Goal: Contribute content: Add original content to the website for others to see

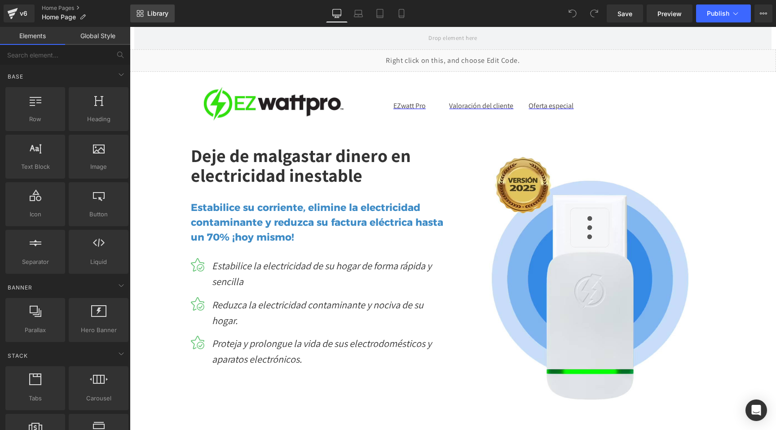
click at [174, 10] on link "Library" at bounding box center [152, 13] width 44 height 18
click at [158, 13] on span "Library" at bounding box center [157, 13] width 21 height 8
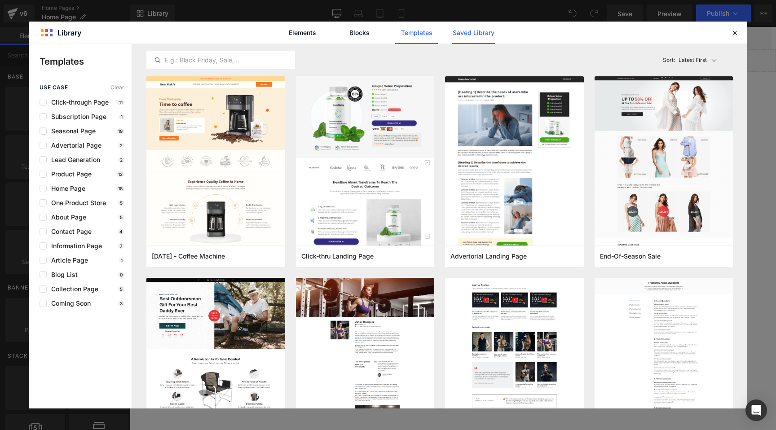
click at [473, 34] on link "Saved Library" at bounding box center [473, 33] width 43 height 22
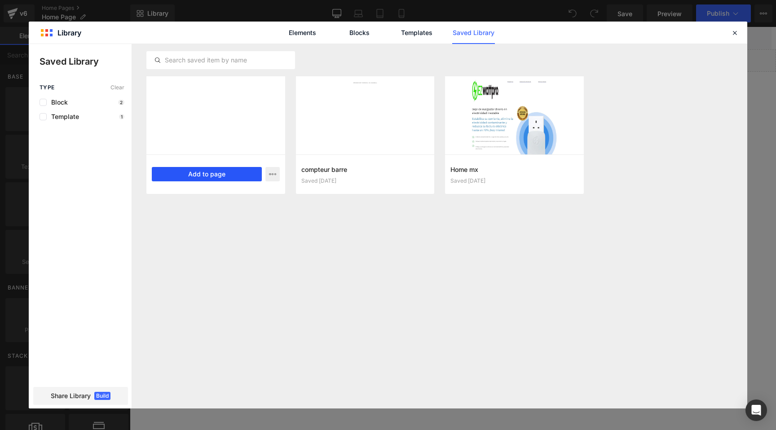
drag, startPoint x: 219, startPoint y: 178, endPoint x: 90, endPoint y: 151, distance: 131.8
click at [219, 178] on button "Add to page" at bounding box center [207, 174] width 110 height 14
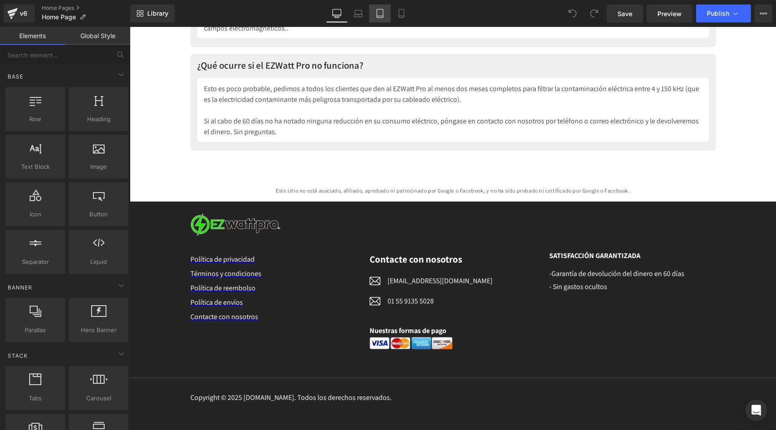
scroll to position [4679, 0]
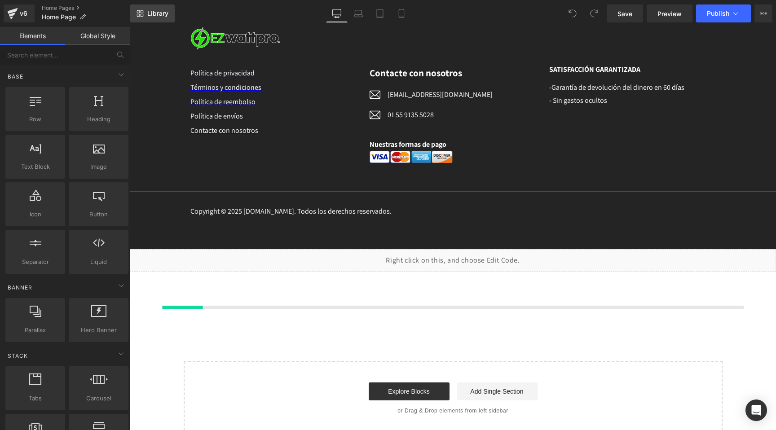
click at [153, 13] on span "Library" at bounding box center [157, 13] width 21 height 8
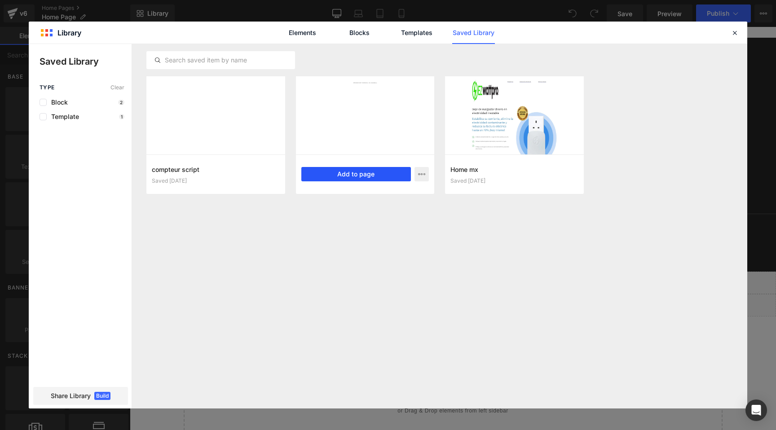
click at [331, 173] on button "Add to page" at bounding box center [357, 174] width 110 height 14
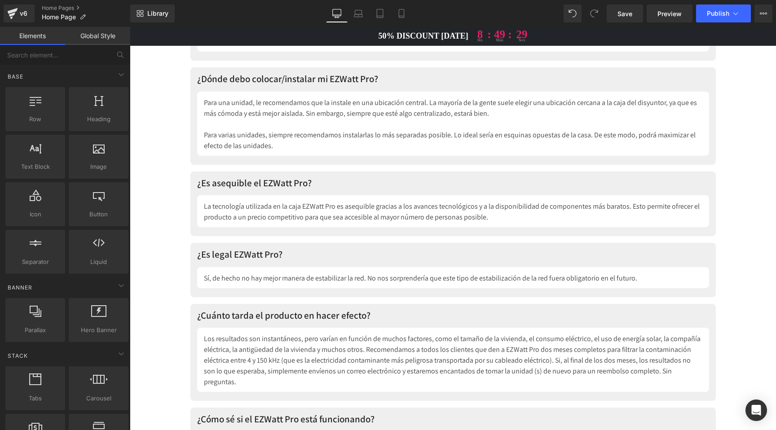
scroll to position [4061, 0]
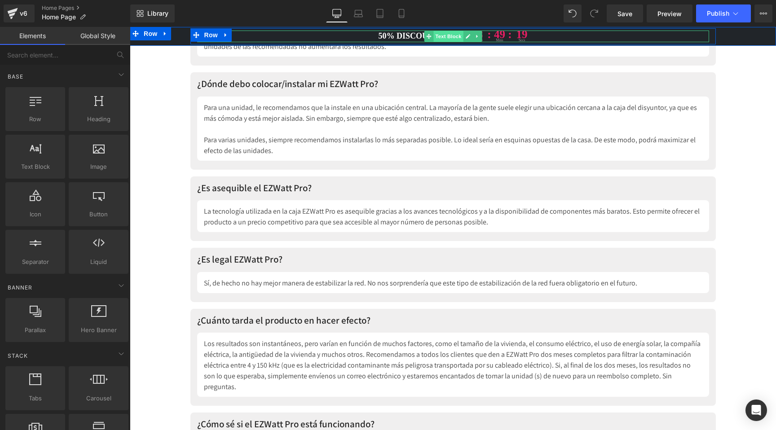
click at [437, 35] on span "Text Block" at bounding box center [449, 36] width 30 height 11
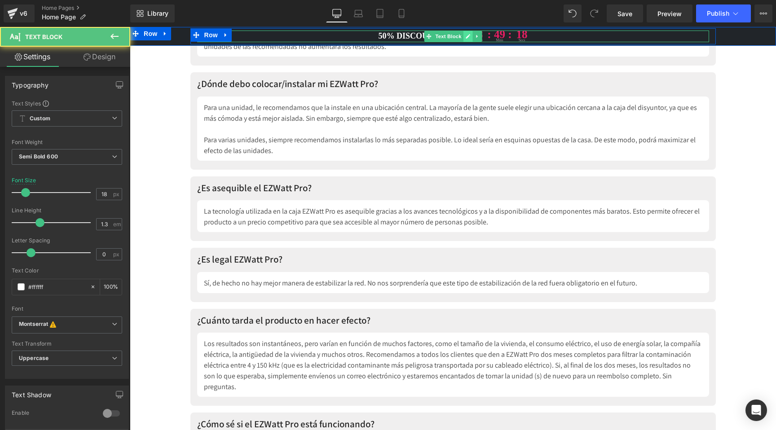
click at [466, 35] on icon at bounding box center [468, 36] width 5 height 5
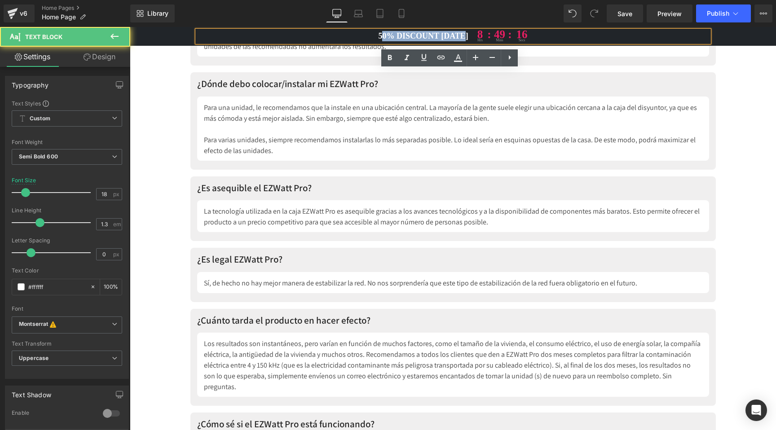
drag, startPoint x: 465, startPoint y: 35, endPoint x: 377, endPoint y: 35, distance: 87.6
click at [377, 35] on p "50% DISCOUNT [DATE] 8 hrs : 49 : mins 16 secs" at bounding box center [453, 37] width 512 height 12
paste div
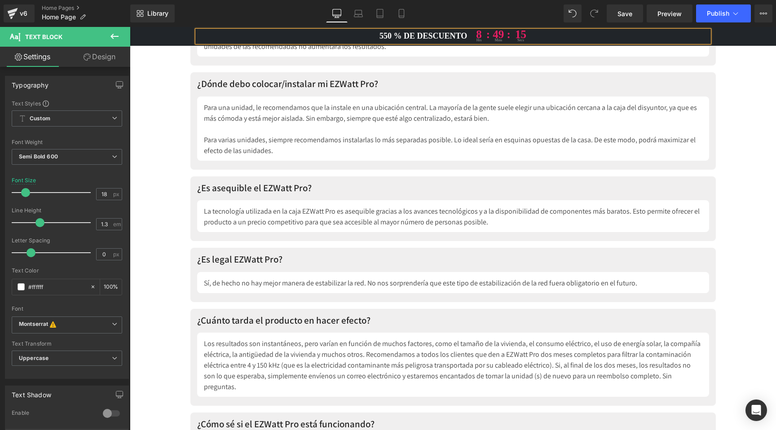
click at [382, 32] on p "550 % DE DESCUENTO 8 hrs : 49 : mins 15 secs" at bounding box center [453, 37] width 512 height 12
click at [414, 34] on p "50 % DE DESCUENTO 8 hrs : 49 : mins 13 secs" at bounding box center [453, 37] width 512 height 12
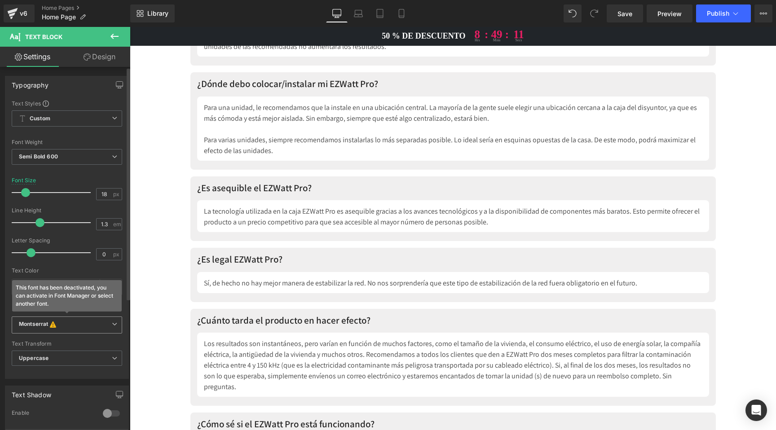
click at [75, 328] on b "Montserrat This font has been deactivated, you can activate in Font Manager or …" at bounding box center [65, 325] width 93 height 9
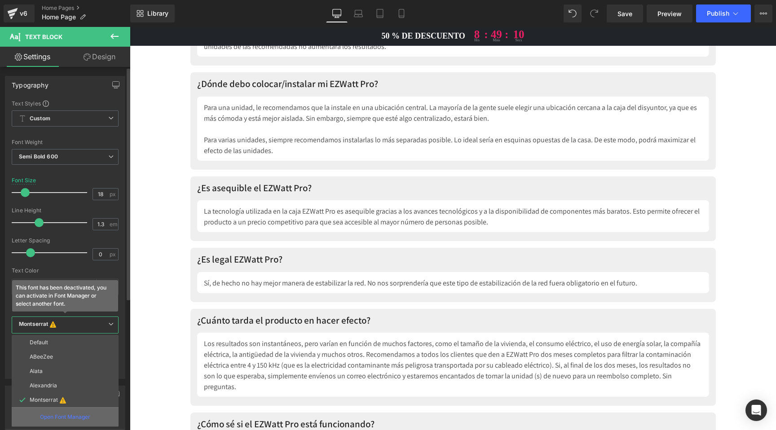
click at [60, 415] on p "Open Font Manager" at bounding box center [65, 417] width 50 height 8
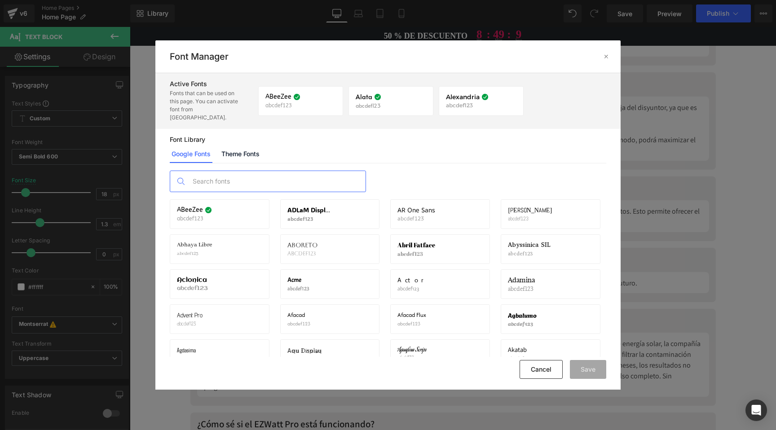
click at [219, 175] on input "text" at bounding box center [276, 181] width 177 height 21
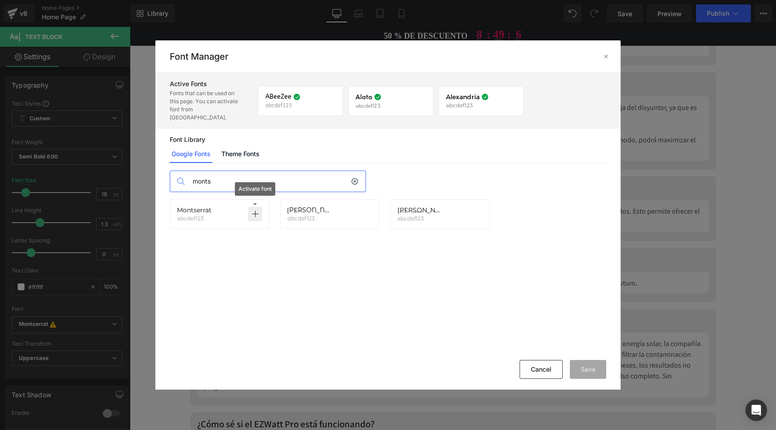
type input "monts"
click at [254, 211] on icon at bounding box center [255, 214] width 7 height 7
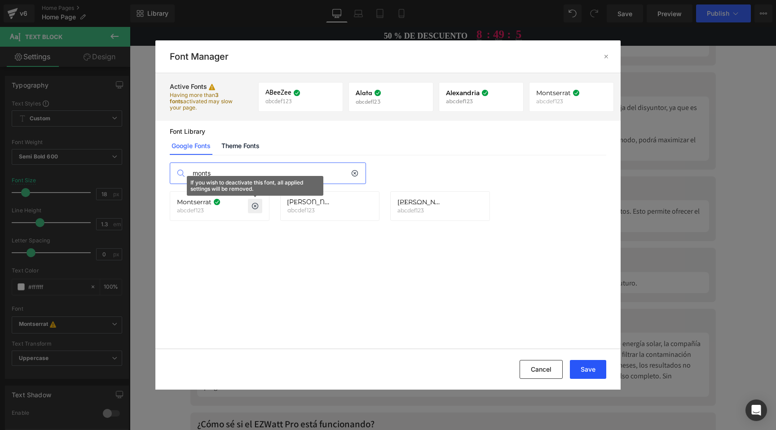
click at [590, 372] on button "Save" at bounding box center [588, 369] width 36 height 19
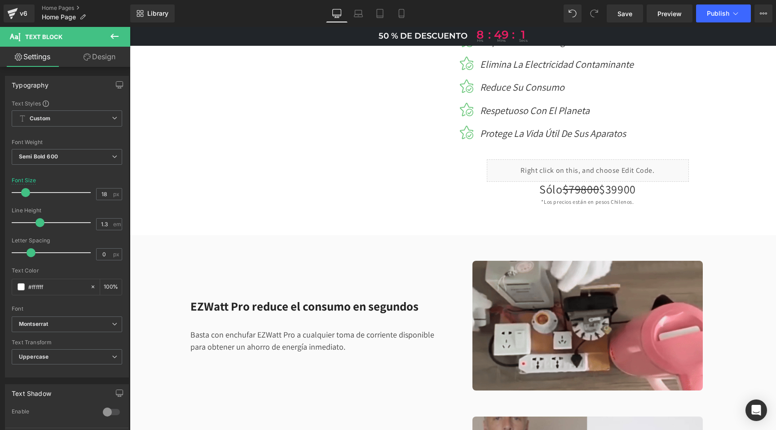
scroll to position [0, 0]
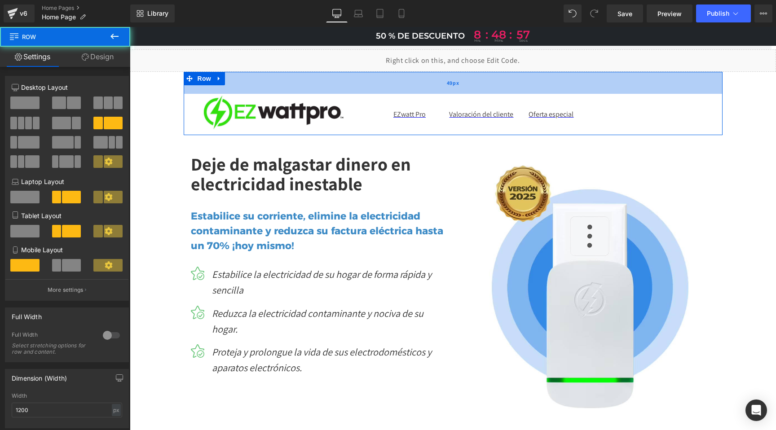
drag, startPoint x: 267, startPoint y: 73, endPoint x: 273, endPoint y: 80, distance: 9.9
click at [266, 81] on div "49px" at bounding box center [453, 83] width 539 height 22
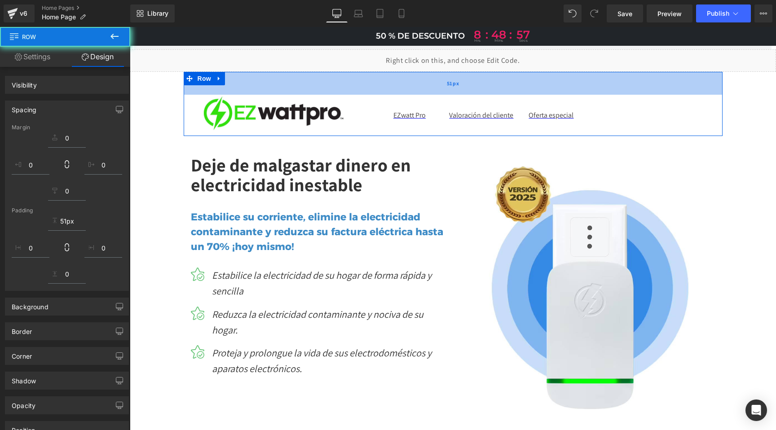
click at [274, 78] on div "51px" at bounding box center [453, 83] width 539 height 23
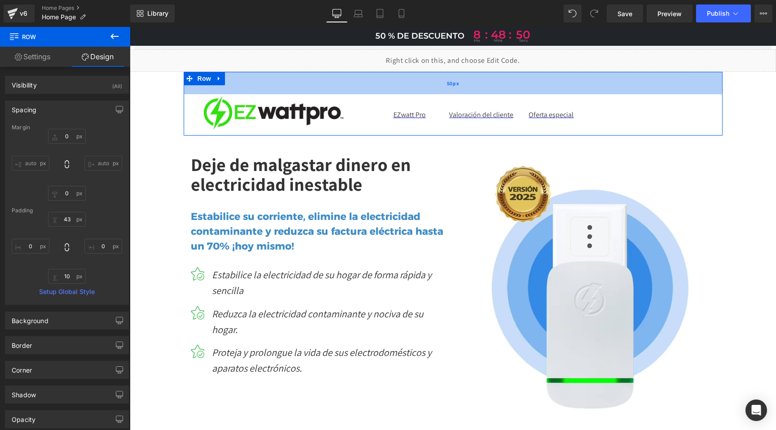
click at [279, 78] on div "50px" at bounding box center [453, 83] width 539 height 22
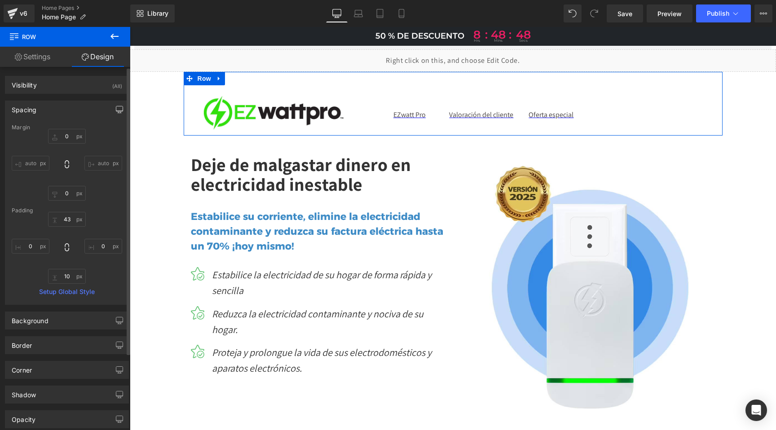
click at [116, 107] on icon "button" at bounding box center [119, 109] width 7 height 7
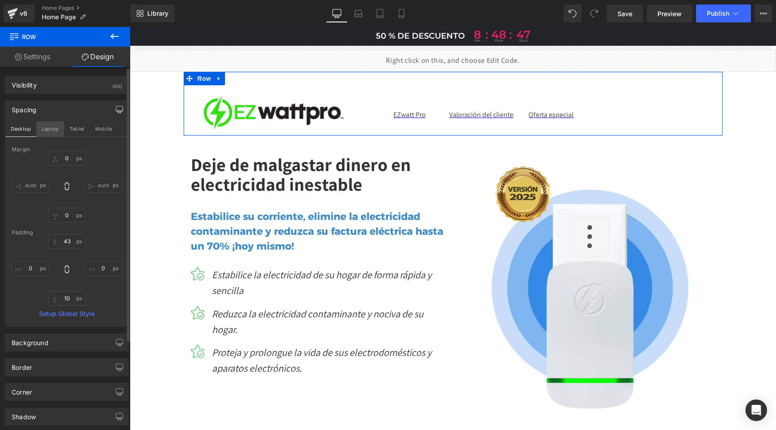
click at [54, 127] on button "Laptop" at bounding box center [50, 128] width 28 height 15
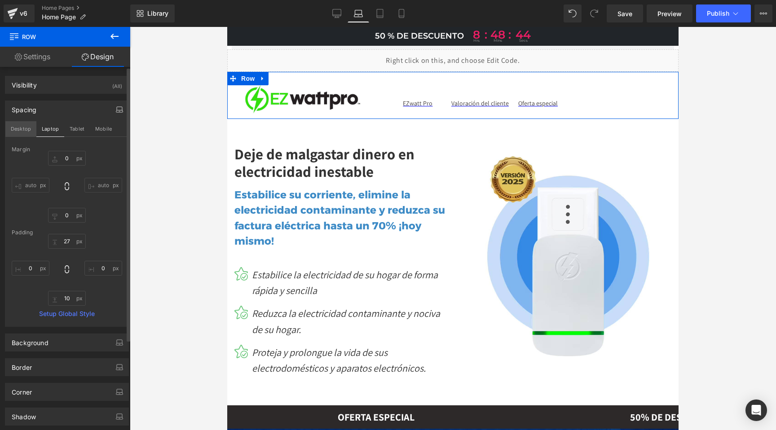
click at [21, 129] on button "Desktop" at bounding box center [20, 128] width 31 height 15
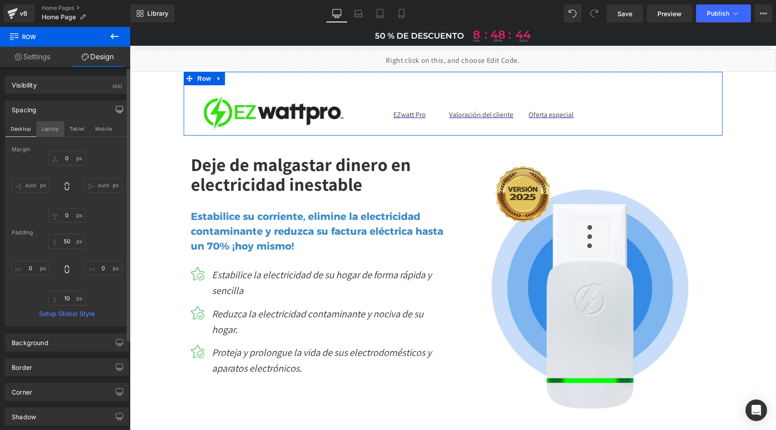
click at [43, 128] on button "Laptop" at bounding box center [50, 128] width 28 height 15
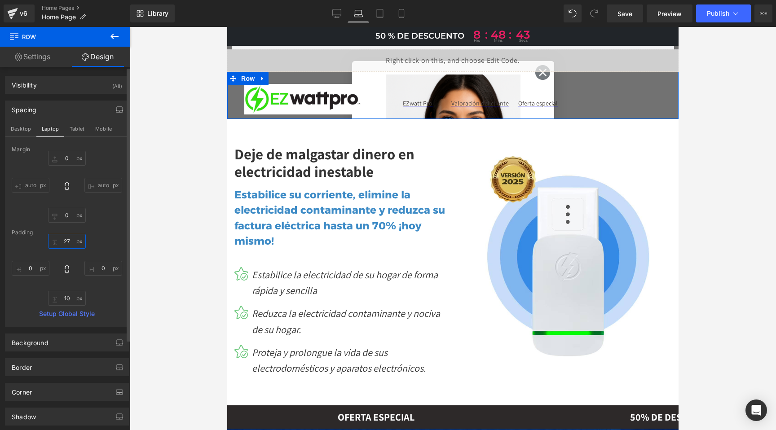
click at [65, 240] on input "43" at bounding box center [67, 241] width 38 height 15
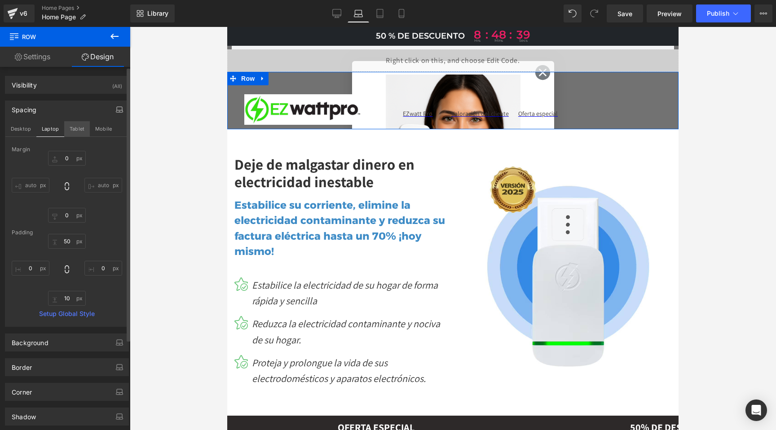
click at [77, 129] on button "Tablet" at bounding box center [77, 128] width 26 height 15
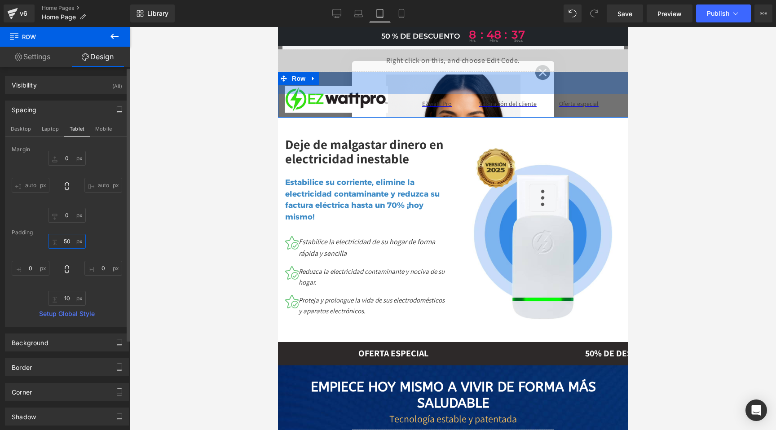
click at [66, 240] on input "50" at bounding box center [67, 241] width 38 height 15
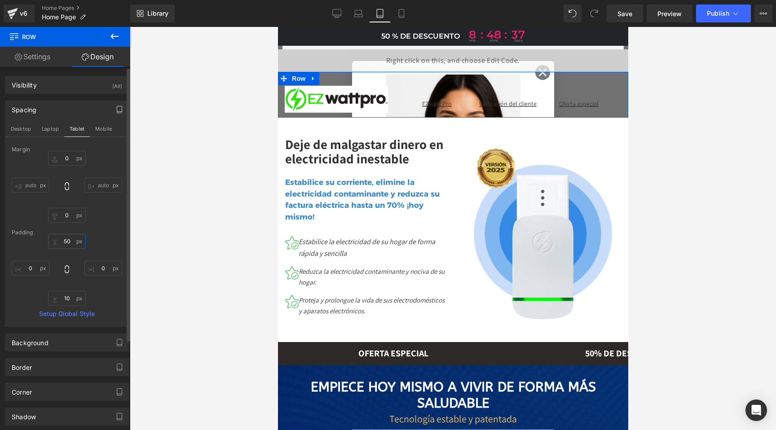
click at [66, 240] on input "50" at bounding box center [67, 241] width 38 height 15
drag, startPoint x: 66, startPoint y: 240, endPoint x: 58, endPoint y: 230, distance: 12.9
click at [65, 240] on input "50" at bounding box center [67, 241] width 38 height 15
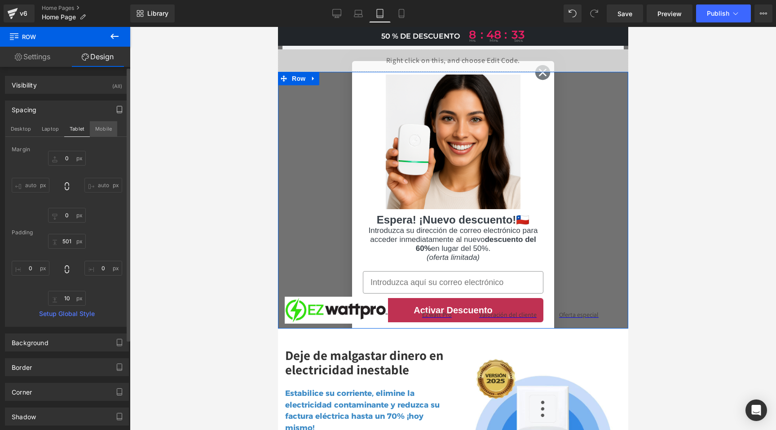
click at [102, 131] on button "Mobile" at bounding box center [103, 128] width 27 height 15
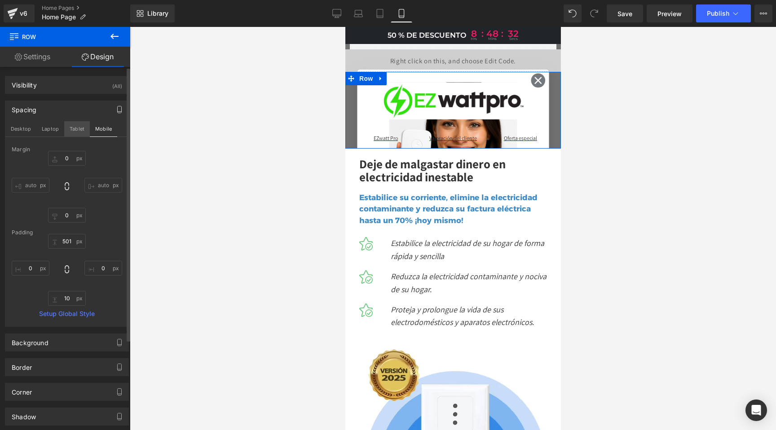
click at [71, 129] on button "Tablet" at bounding box center [77, 128] width 26 height 15
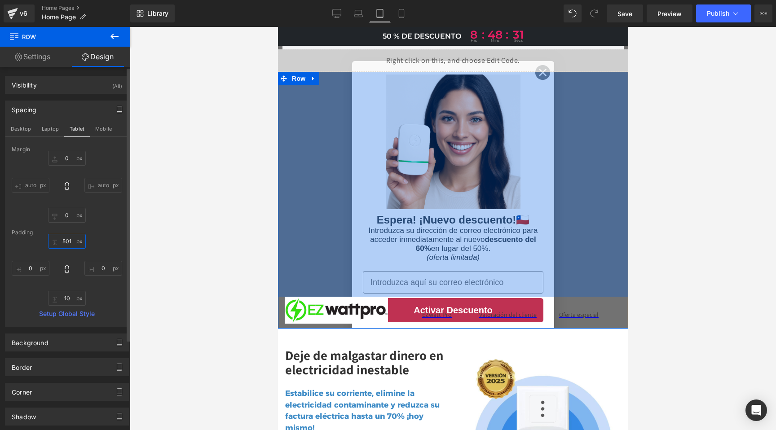
click at [67, 241] on input "501" at bounding box center [67, 241] width 38 height 15
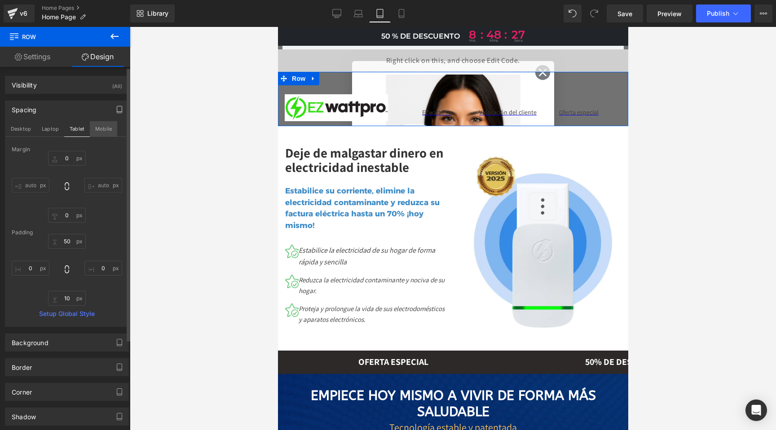
click at [102, 128] on button "Mobile" at bounding box center [103, 128] width 27 height 15
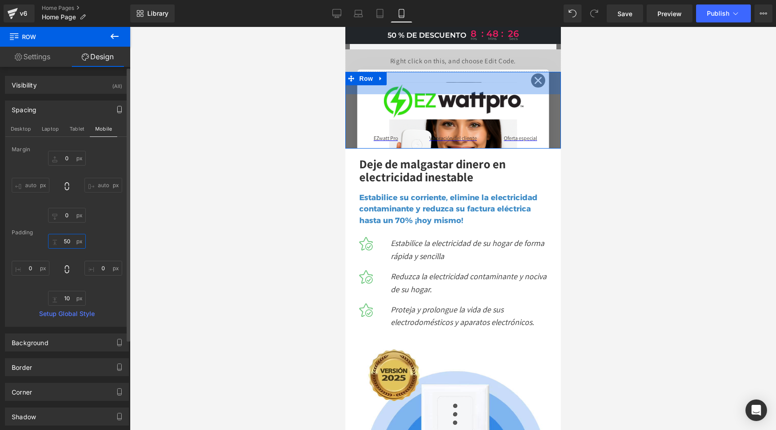
click at [65, 242] on input "50" at bounding box center [67, 241] width 38 height 15
click at [66, 241] on input "50" at bounding box center [67, 241] width 38 height 15
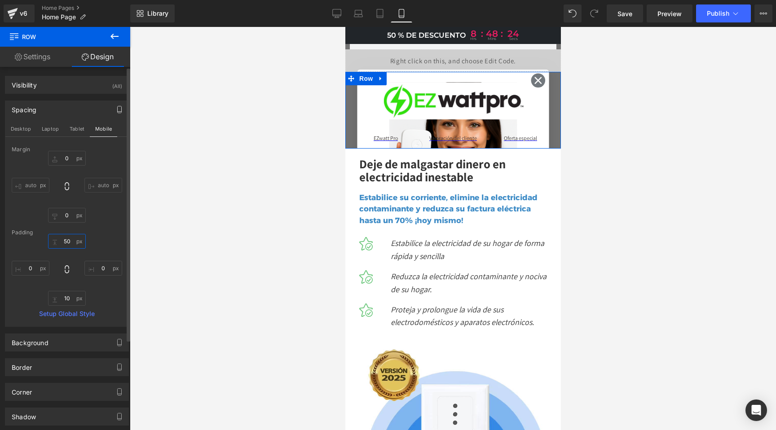
click at [66, 241] on input "50" at bounding box center [67, 241] width 38 height 15
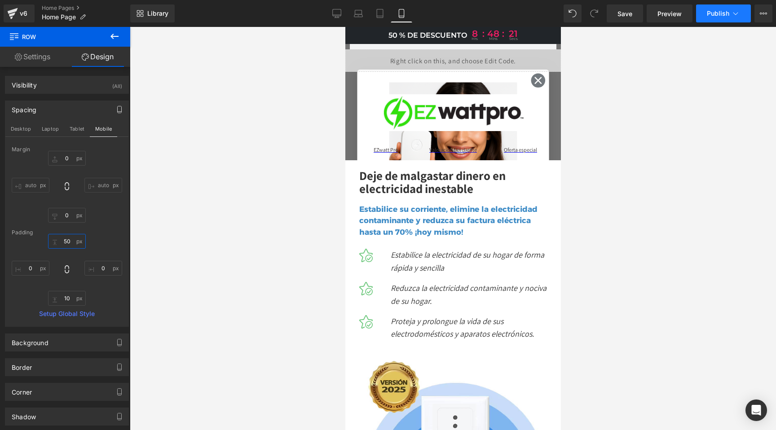
type input "50"
click at [724, 17] on button "Publish" at bounding box center [723, 13] width 55 height 18
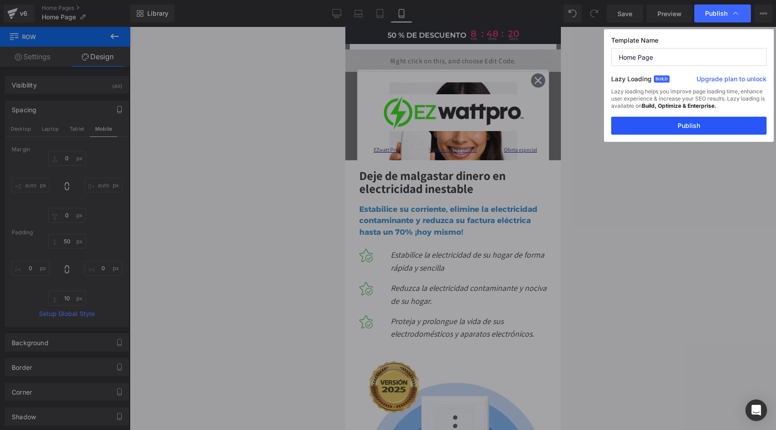
click at [694, 129] on button "Publish" at bounding box center [689, 126] width 155 height 18
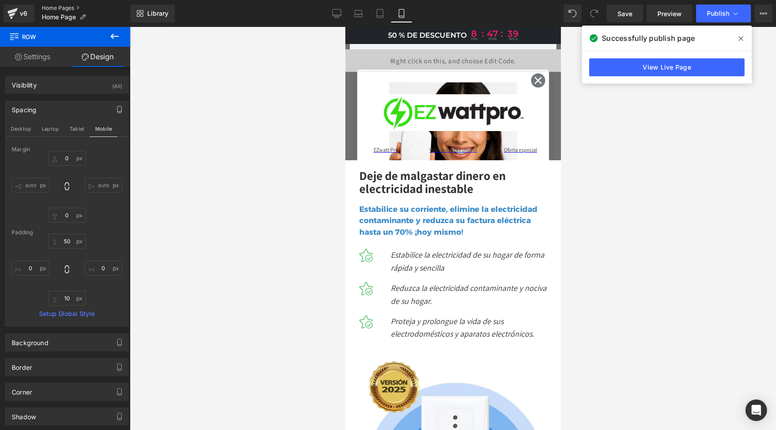
click at [67, 6] on link "Home Pages" at bounding box center [86, 7] width 89 height 7
